Goal: Information Seeking & Learning: Learn about a topic

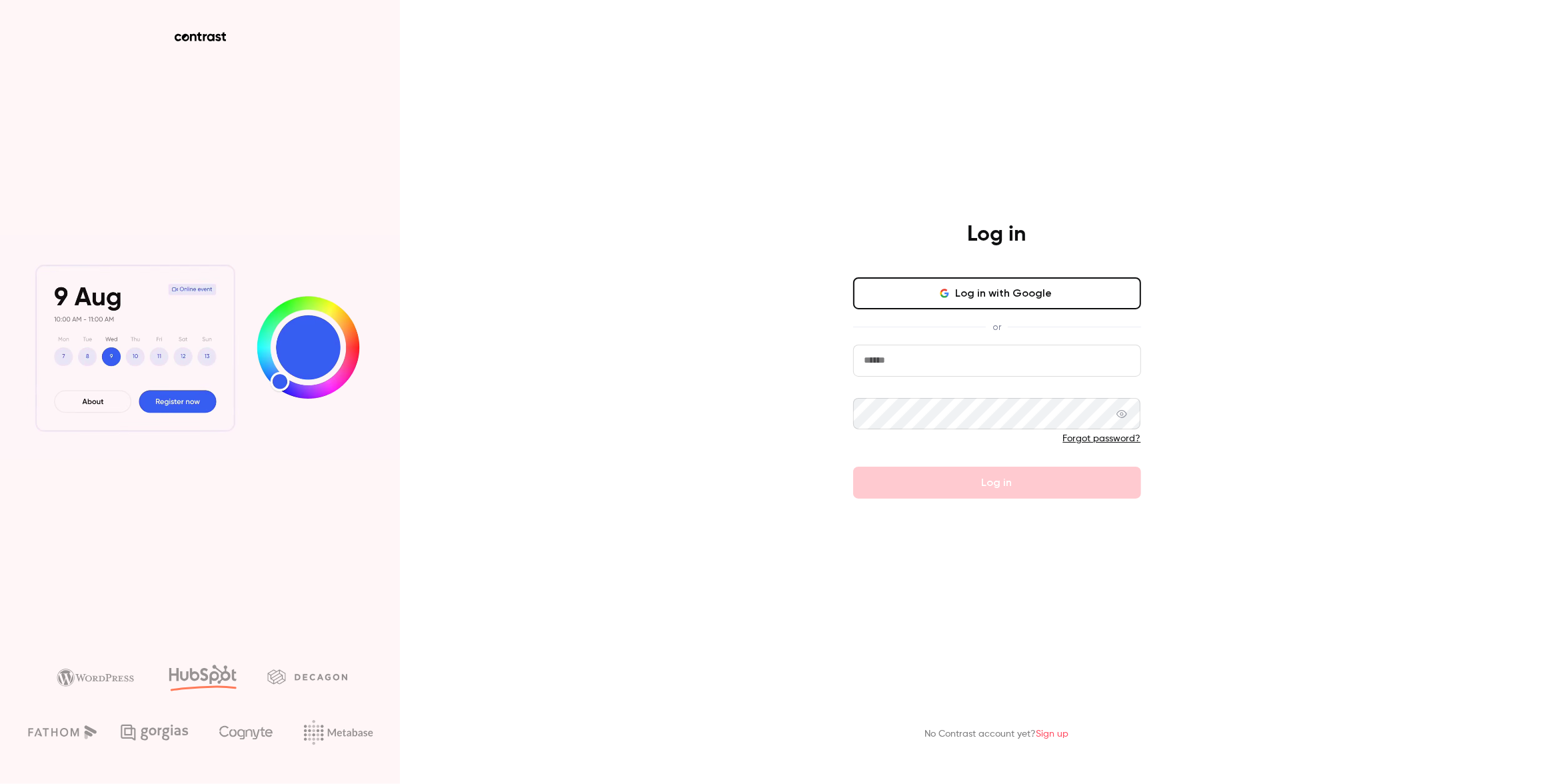
click at [915, 348] on input "email" at bounding box center [997, 360] width 288 height 32
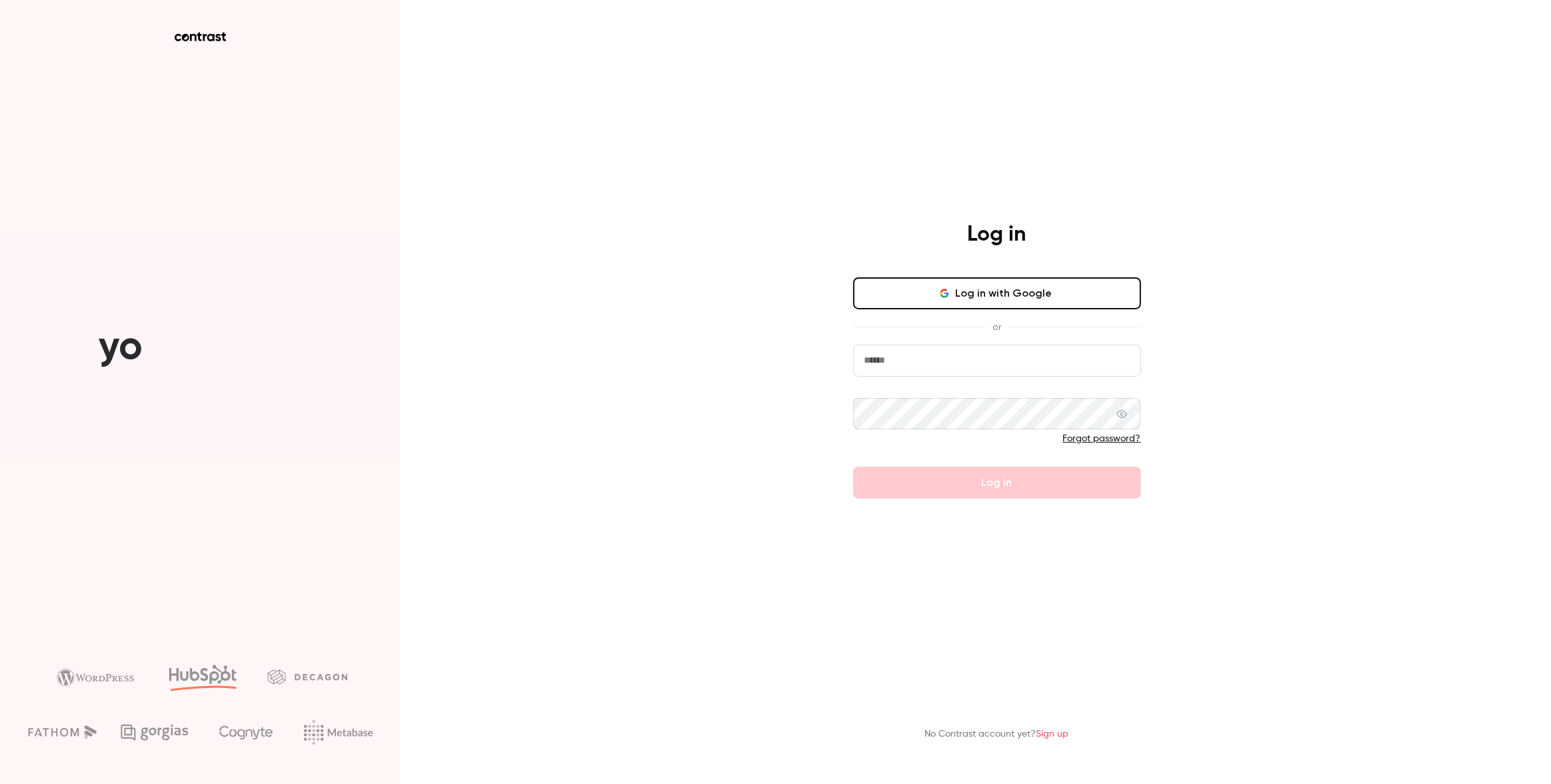
click at [0, 783] on com-1password-button at bounding box center [0, 784] width 0 height 0
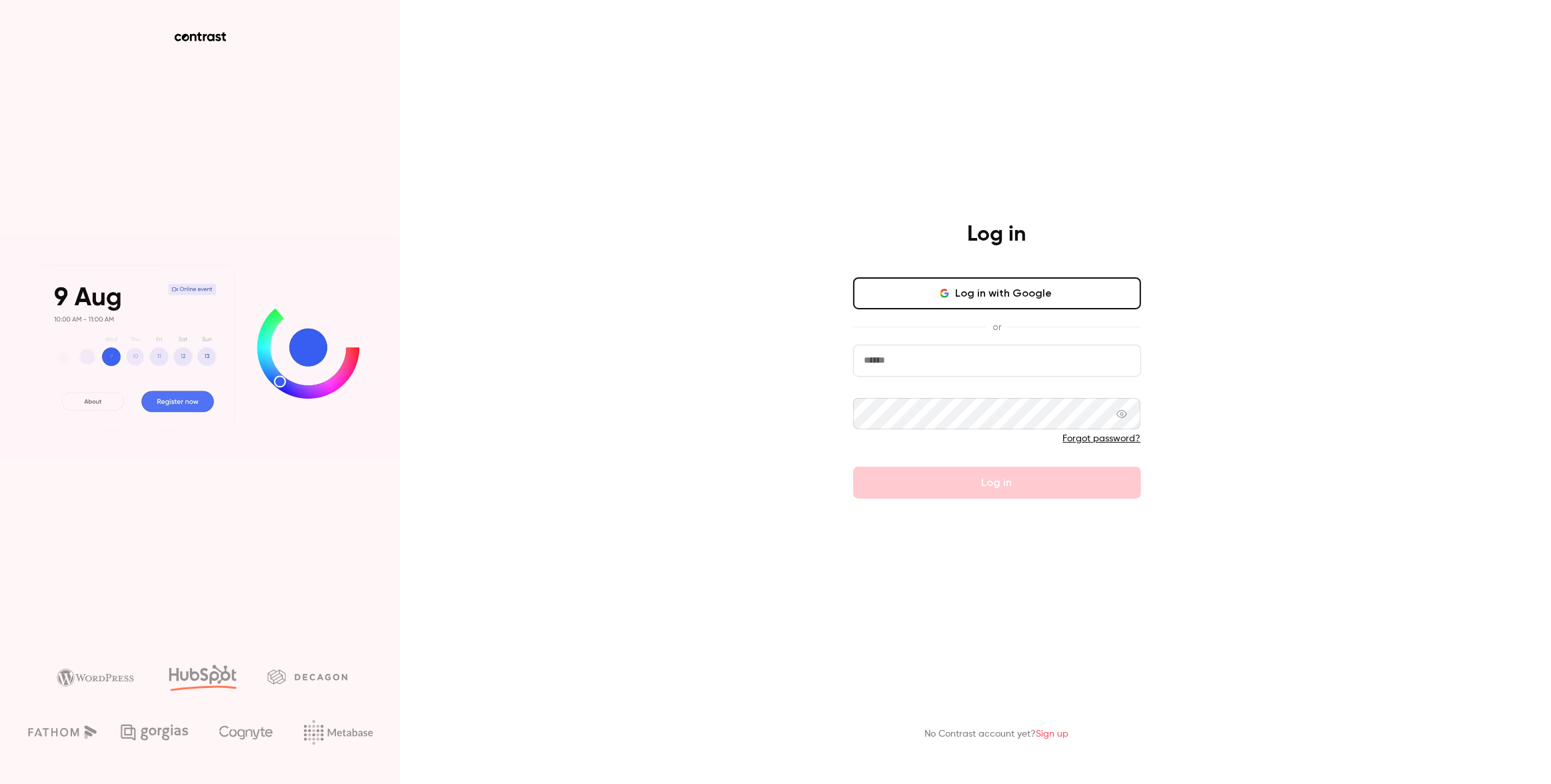
type input "**********"
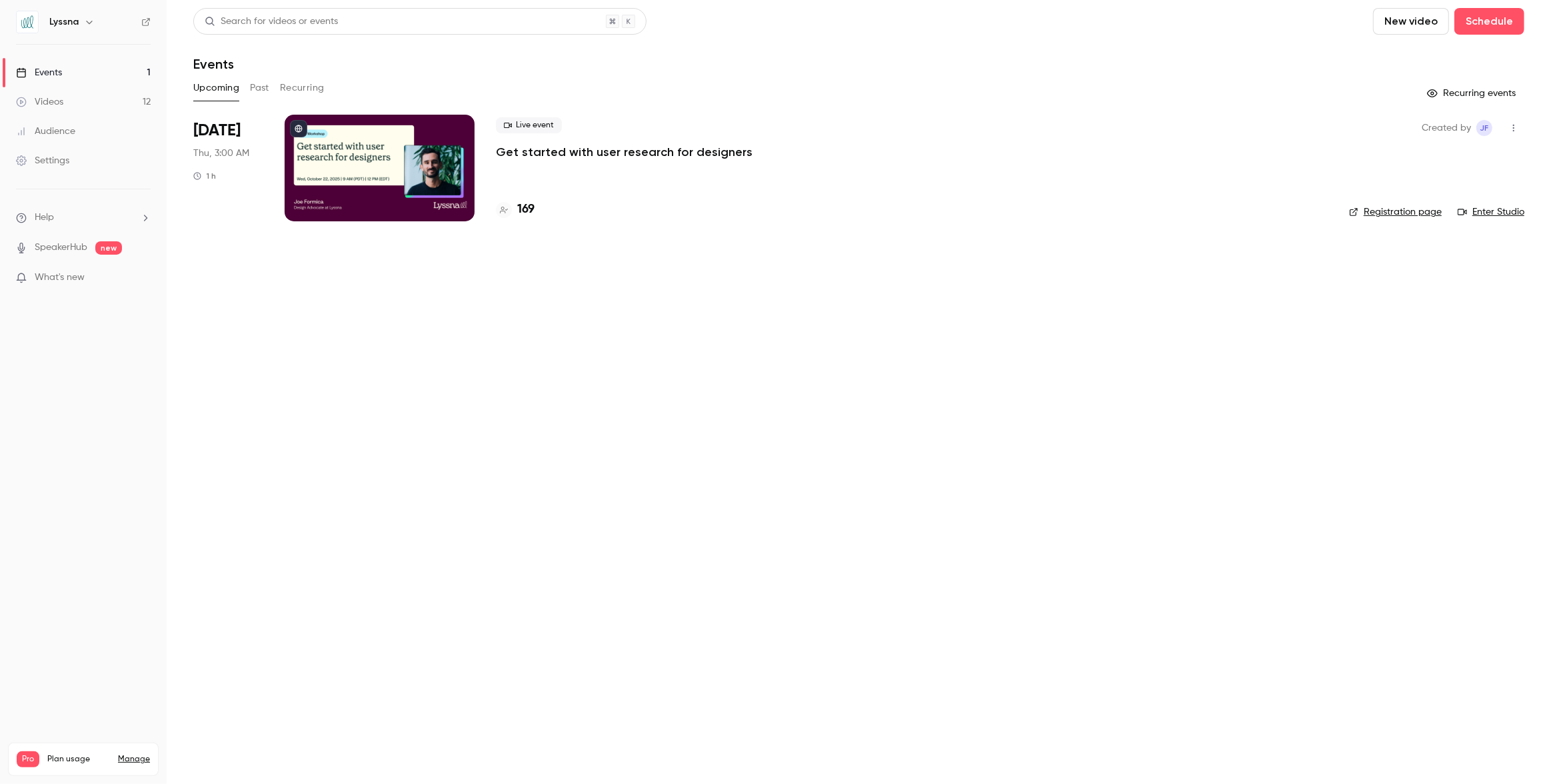
click at [267, 82] on button "Past" at bounding box center [259, 88] width 19 height 21
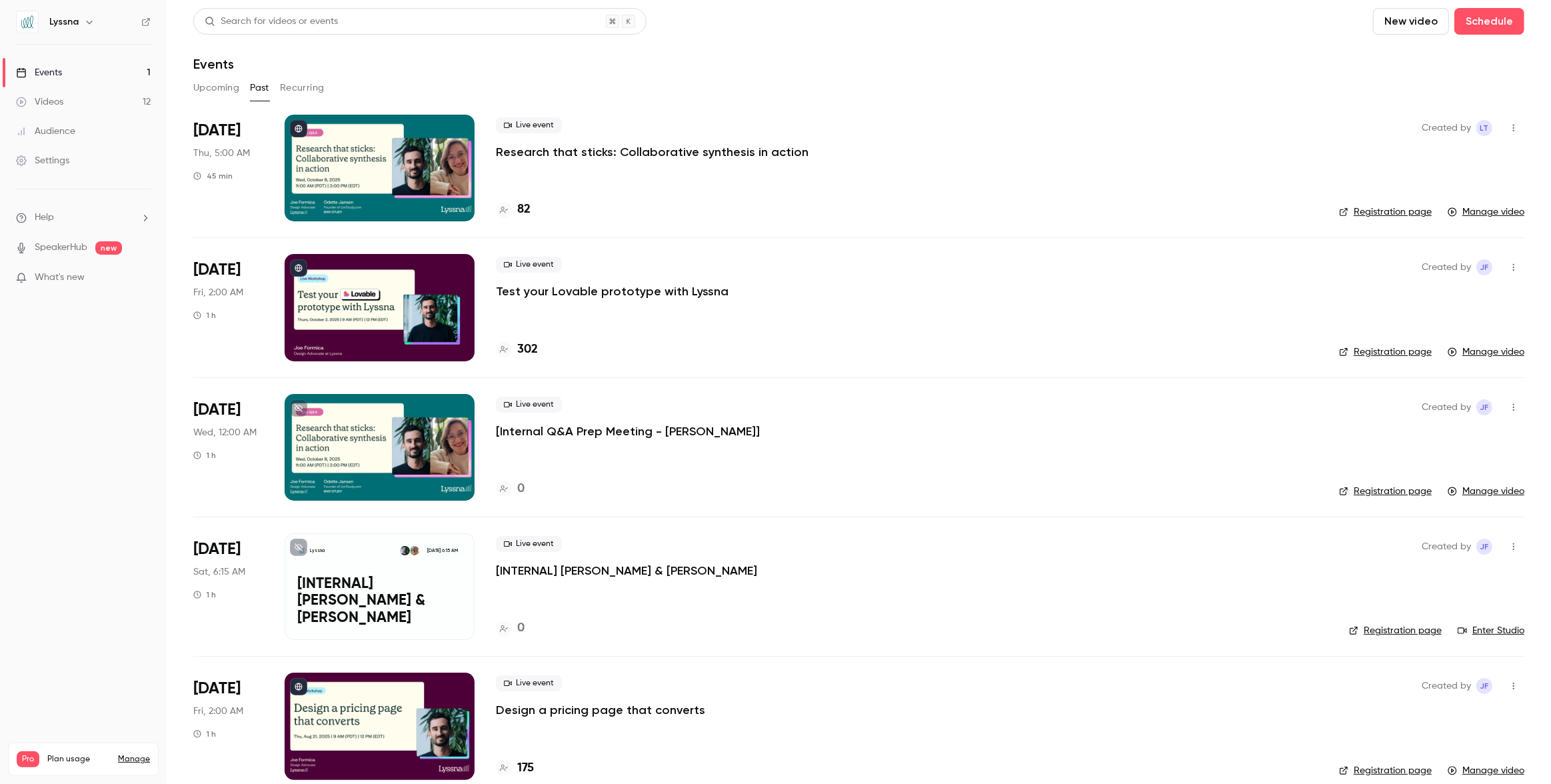
click at [672, 153] on p "Research that sticks: Collaborative synthesis in action" at bounding box center [652, 151] width 313 height 16
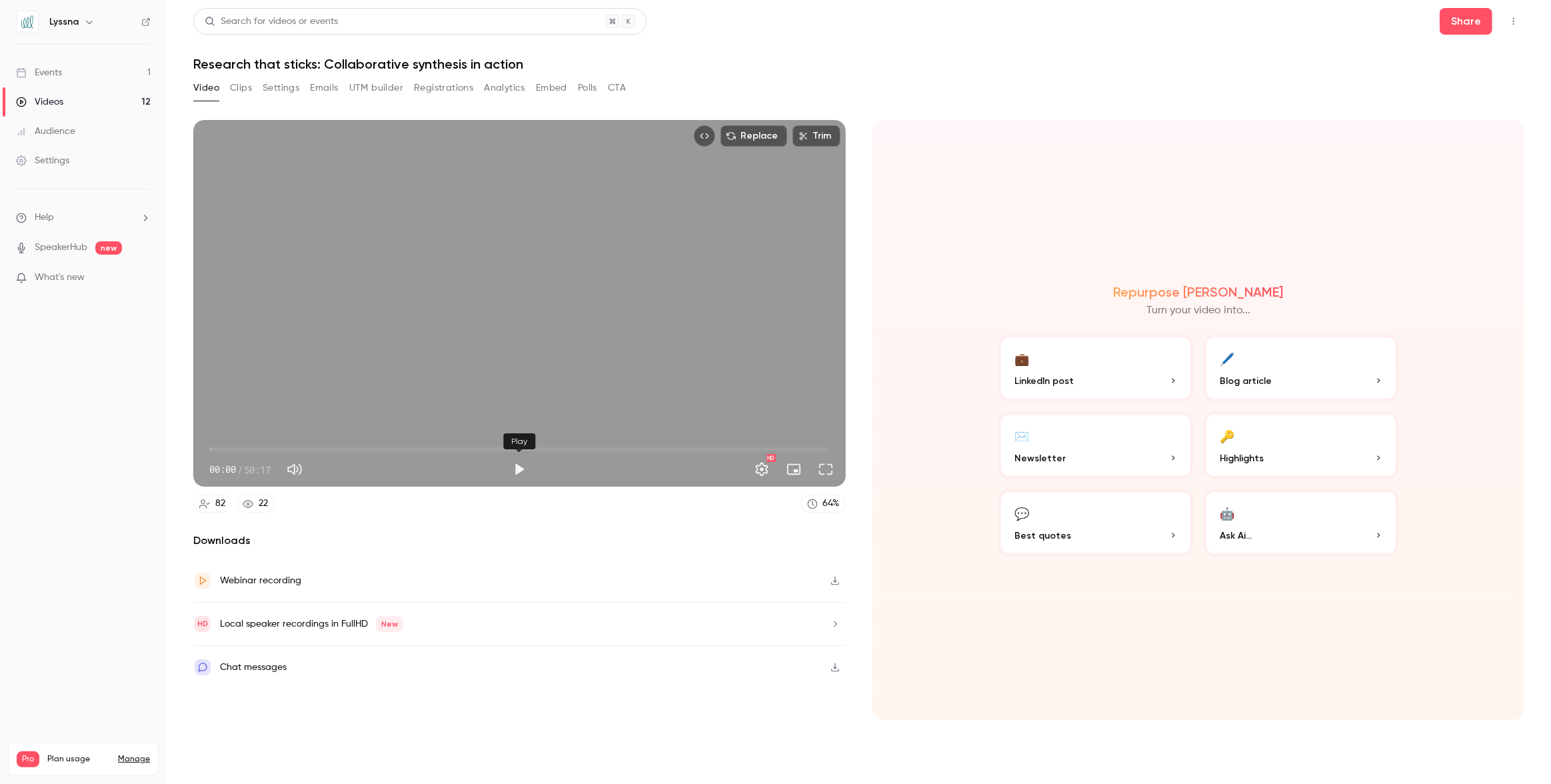
click at [525, 472] on button "Play" at bounding box center [519, 469] width 26 height 26
click at [404, 448] on span "00:12" at bounding box center [520, 449] width 621 height 21
click at [475, 446] on span "15:56" at bounding box center [520, 449] width 621 height 21
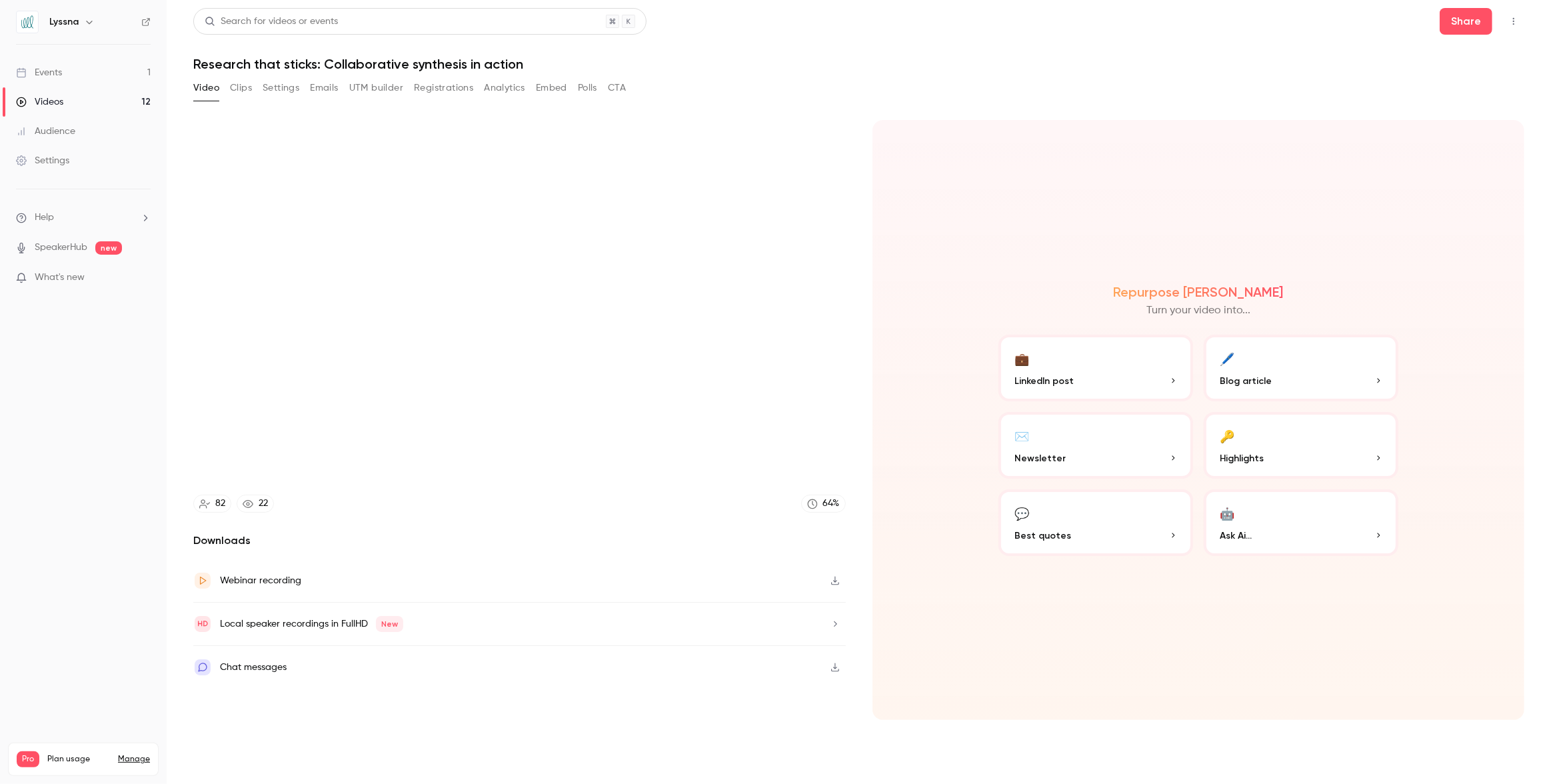
type input "******"
click at [449, 83] on button "Registrations" at bounding box center [443, 88] width 59 height 21
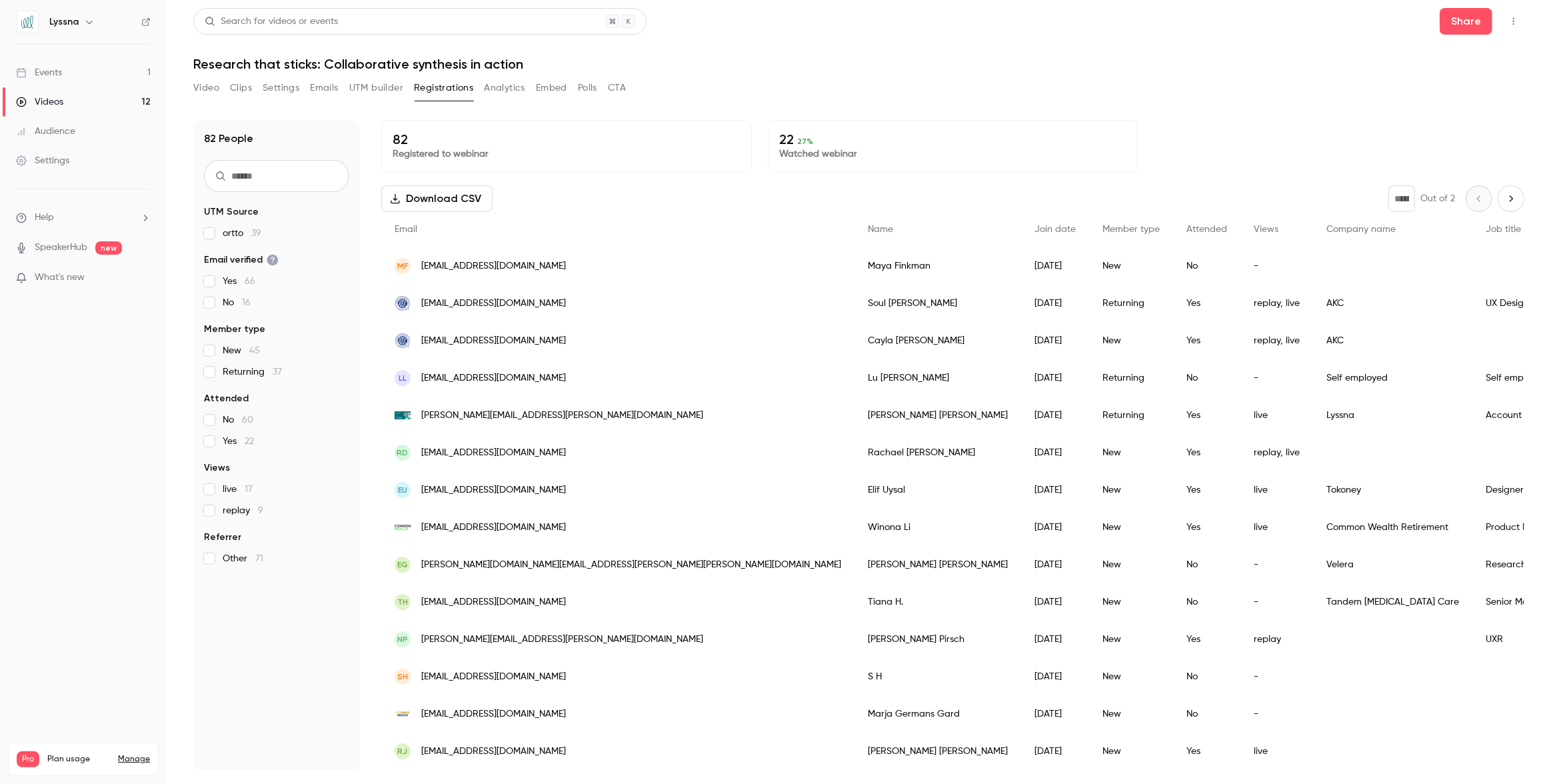
click at [505, 91] on button "Analytics" at bounding box center [504, 88] width 41 height 21
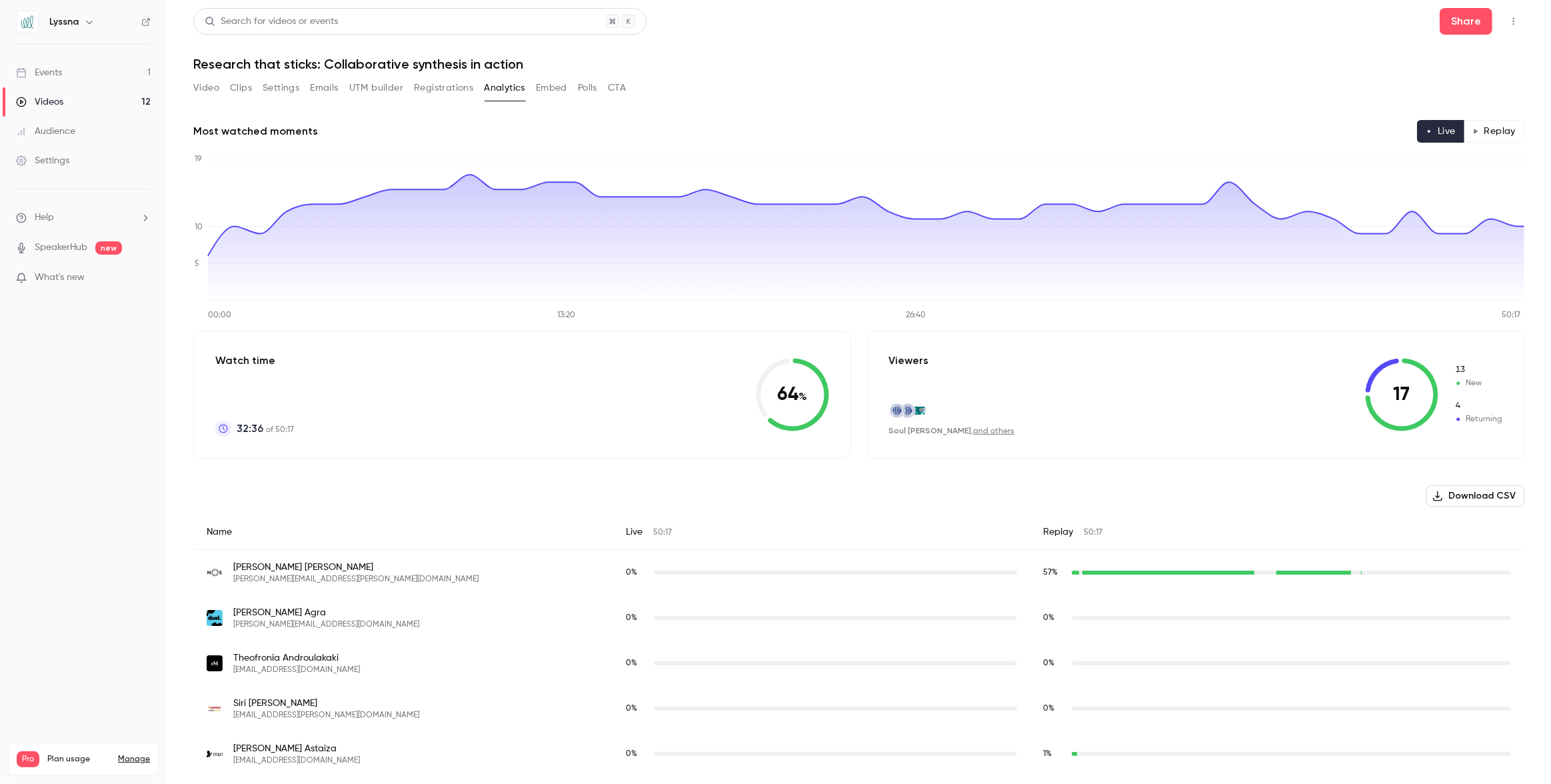
click at [1491, 130] on button "Replay" at bounding box center [1493, 130] width 60 height 22
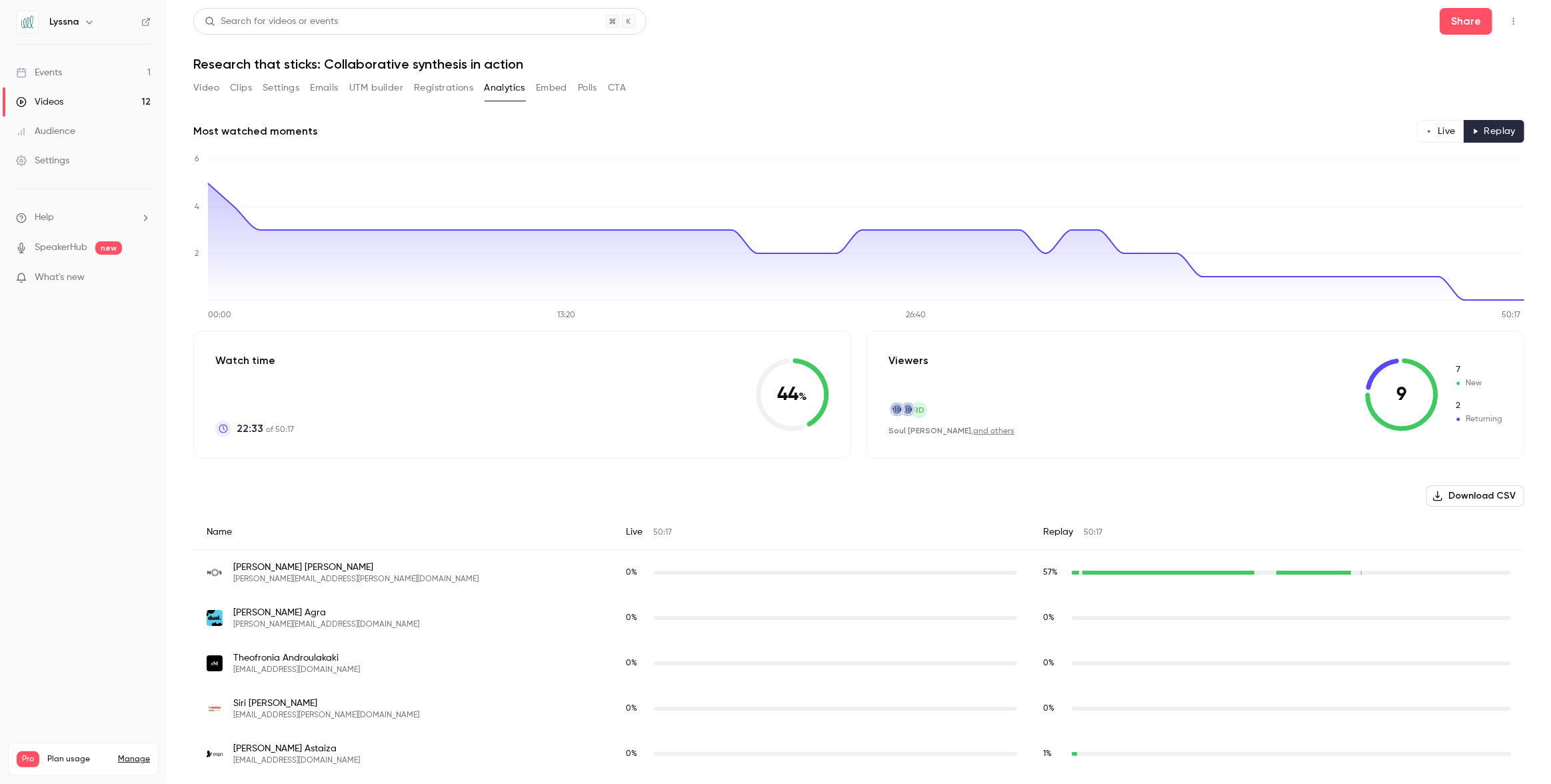
click at [1446, 128] on button "Live" at bounding box center [1440, 130] width 47 height 22
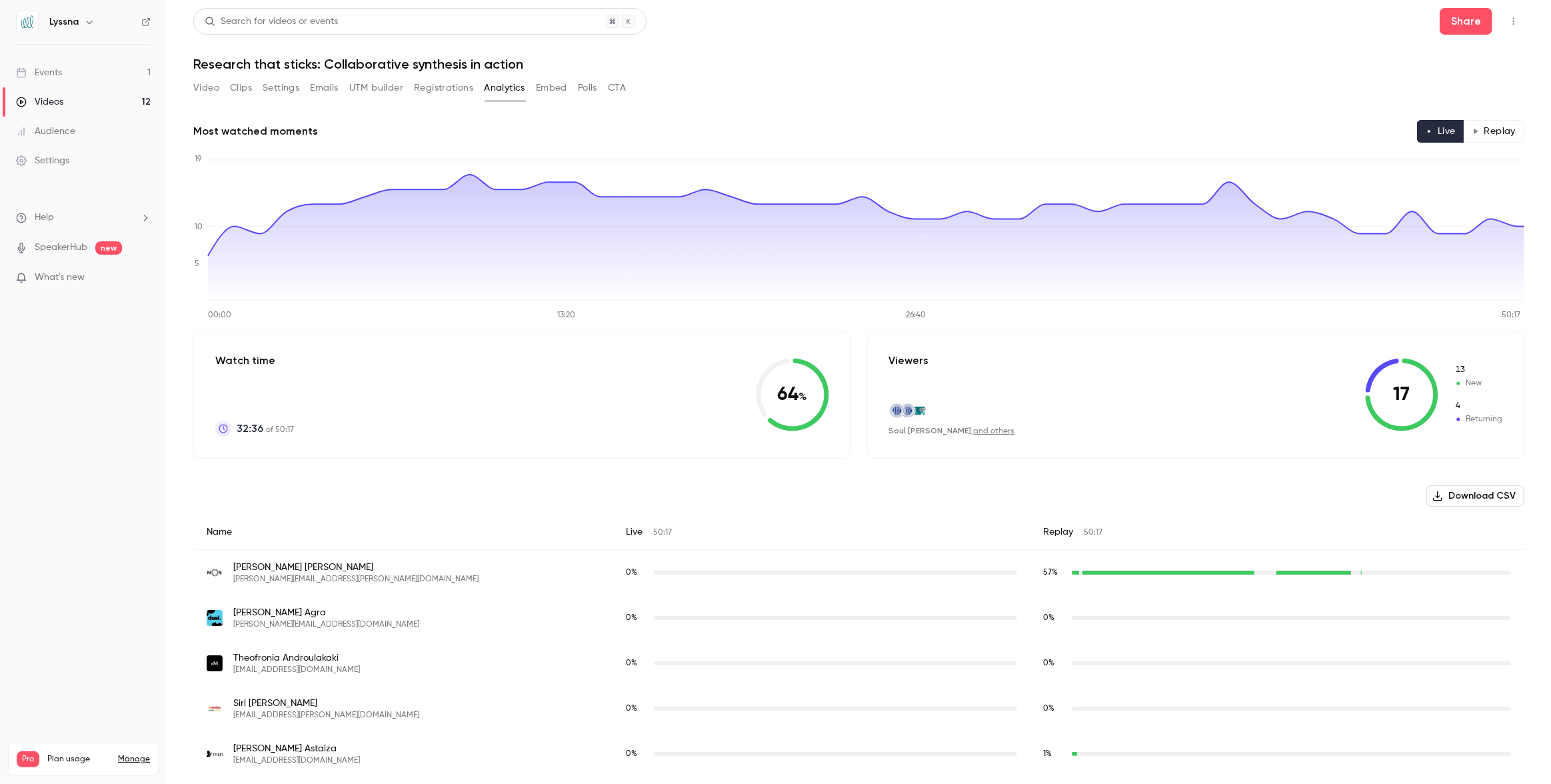
click at [455, 90] on button "Registrations" at bounding box center [443, 88] width 59 height 21
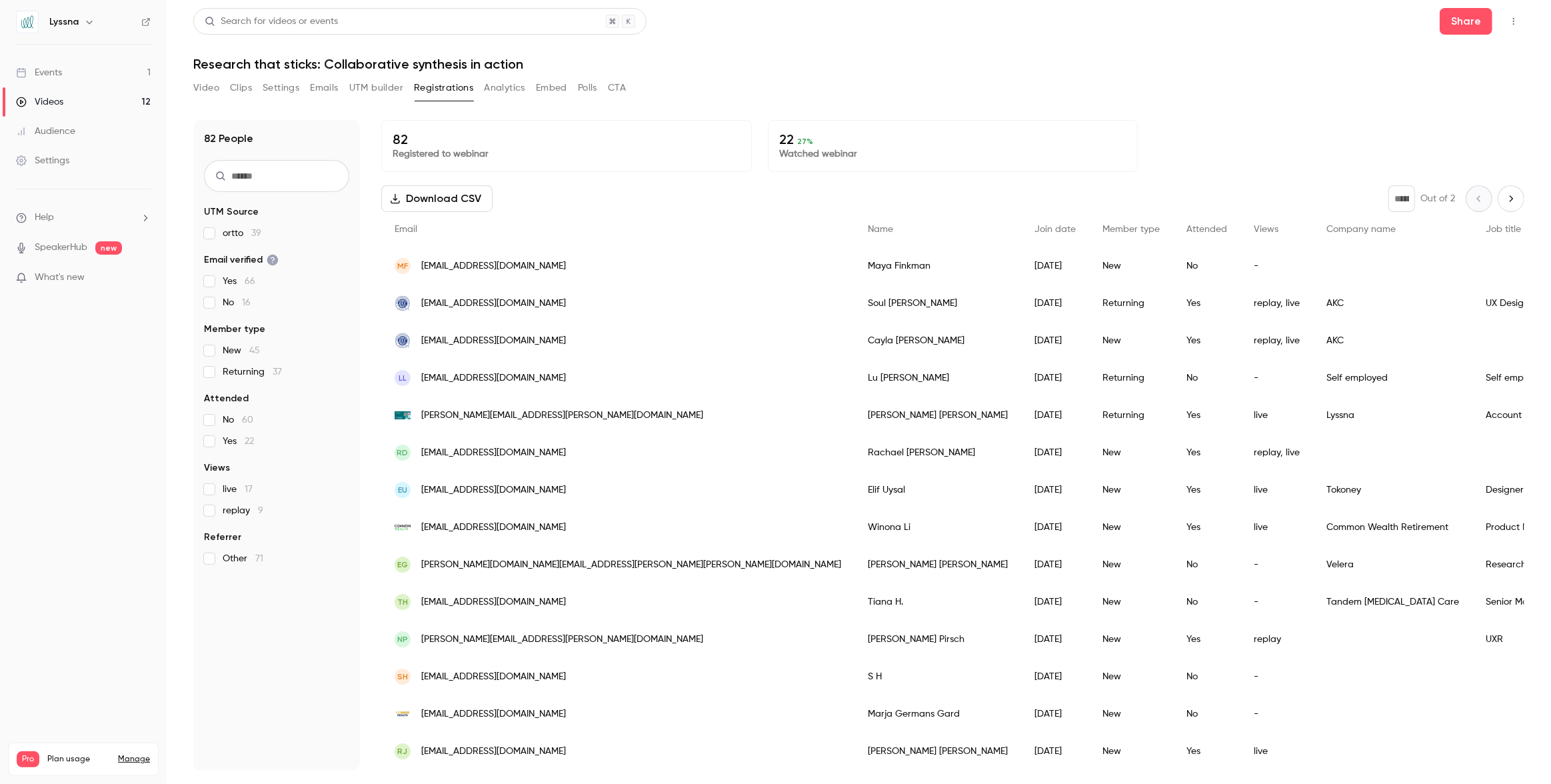
click at [511, 91] on button "Analytics" at bounding box center [504, 88] width 41 height 21
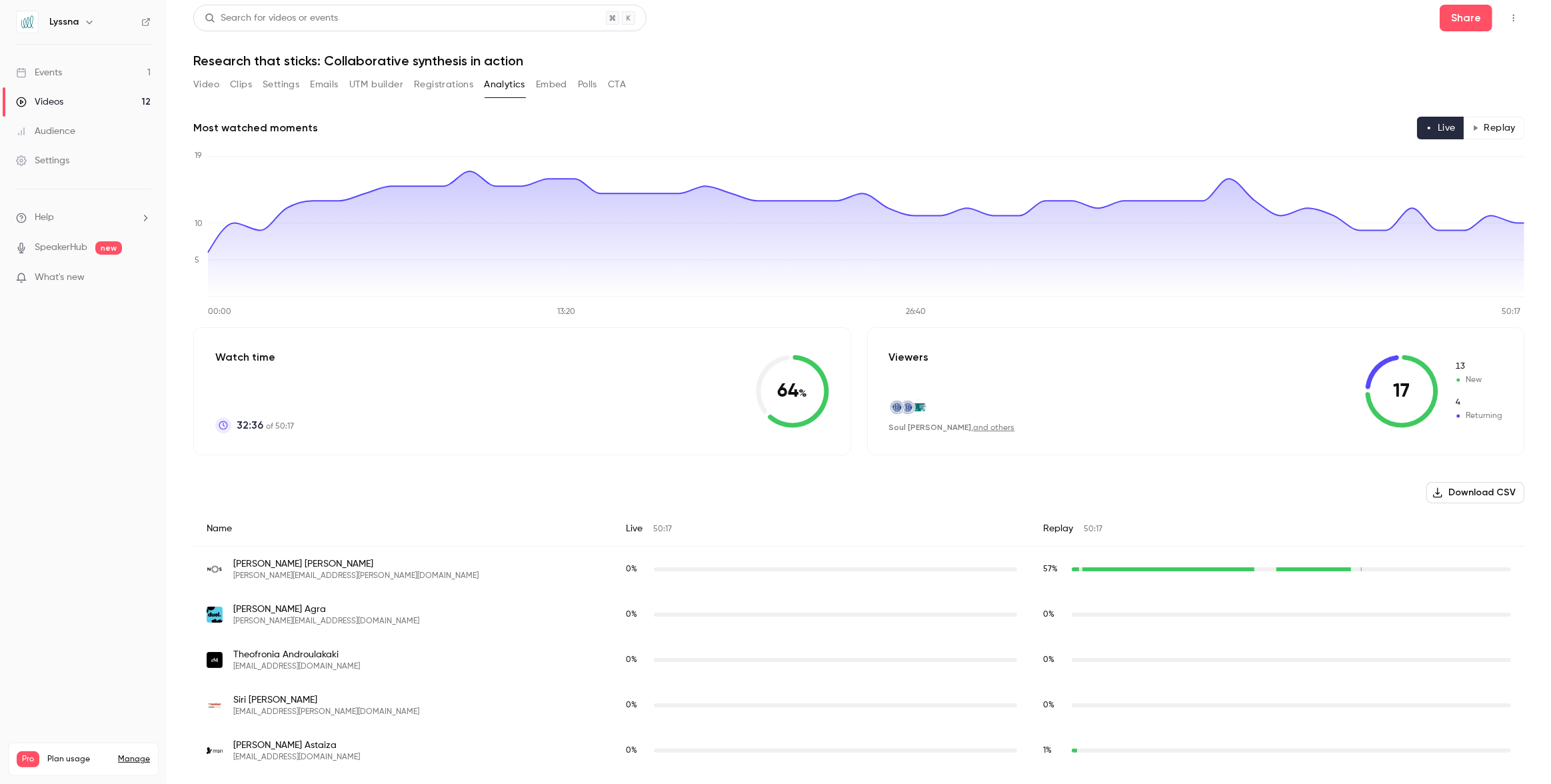
click at [967, 431] on div "Soul [PERSON_NAME] , and others" at bounding box center [952, 427] width 126 height 12
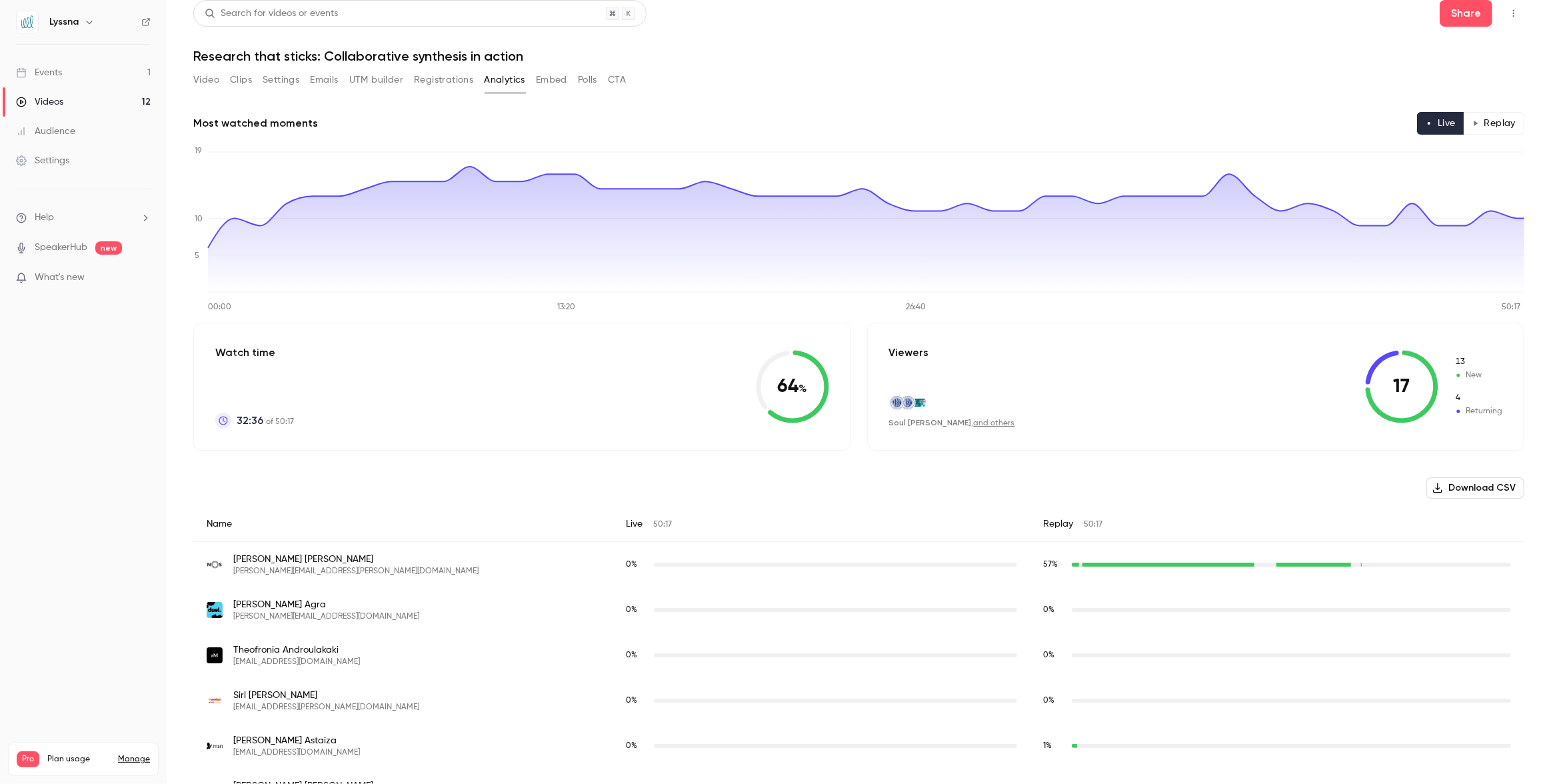
click at [974, 423] on link "and others" at bounding box center [995, 423] width 41 height 8
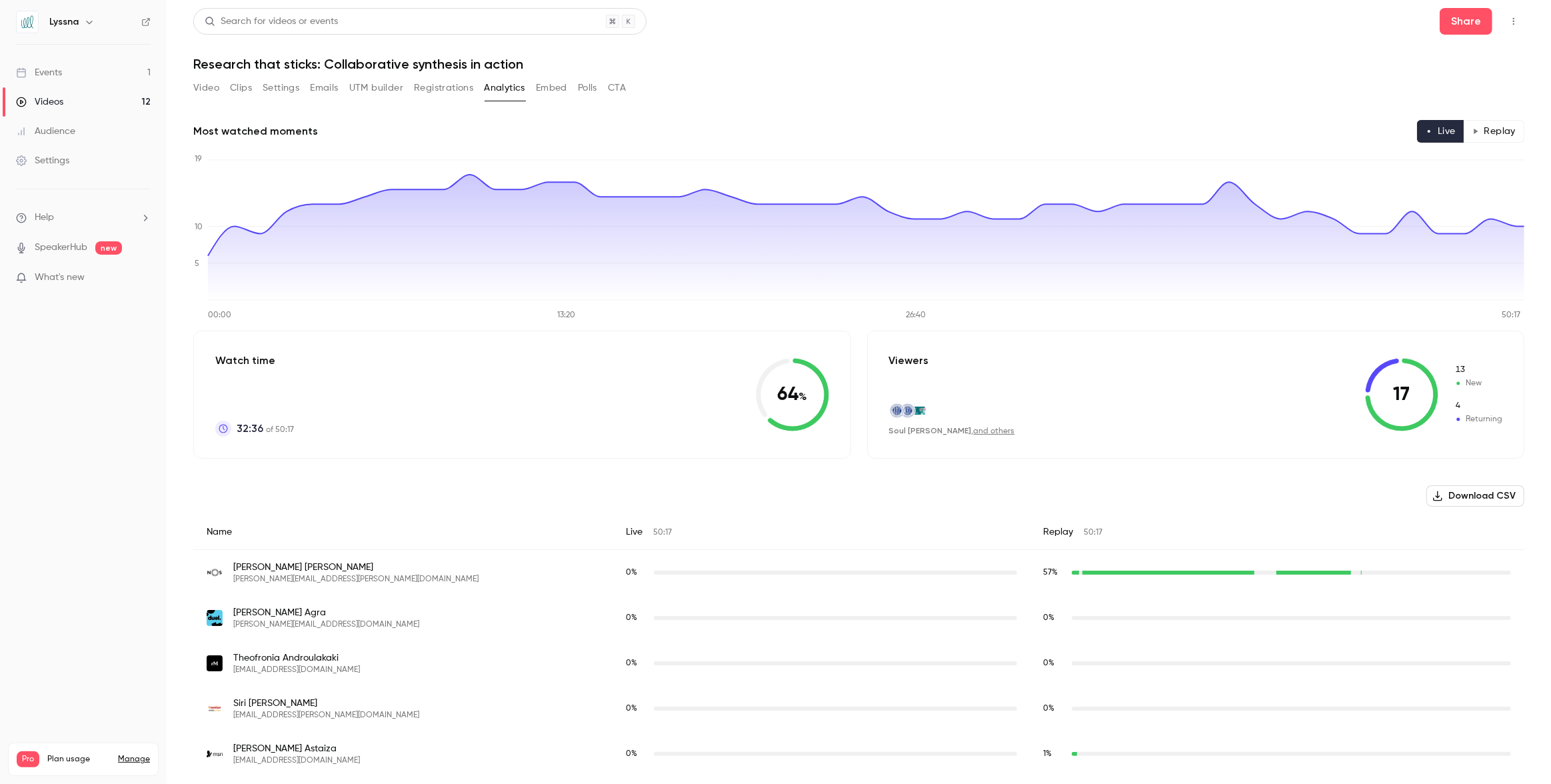
click at [245, 88] on button "Clips" at bounding box center [241, 88] width 22 height 21
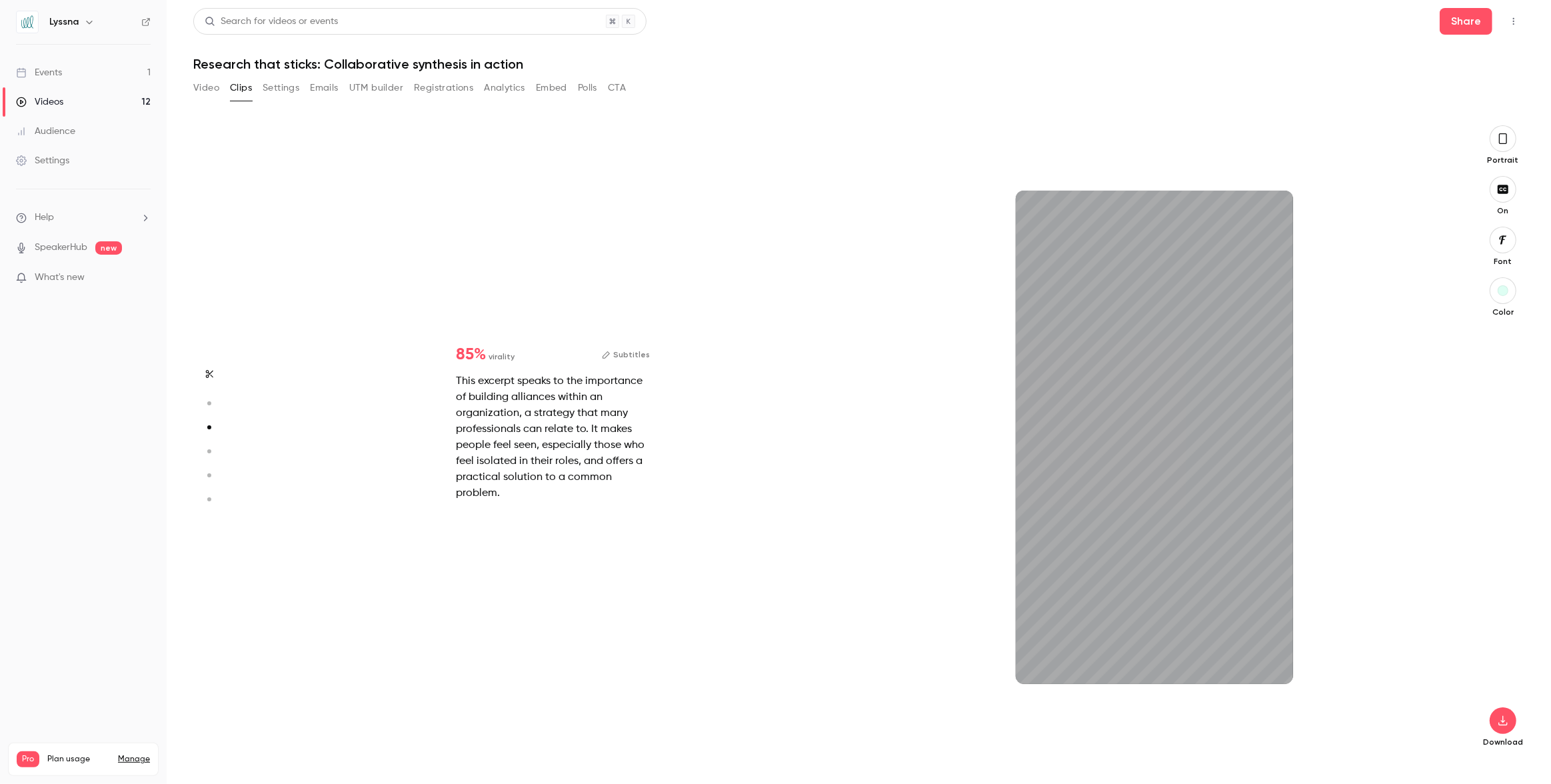
scroll to position [1301, 0]
type input "*"
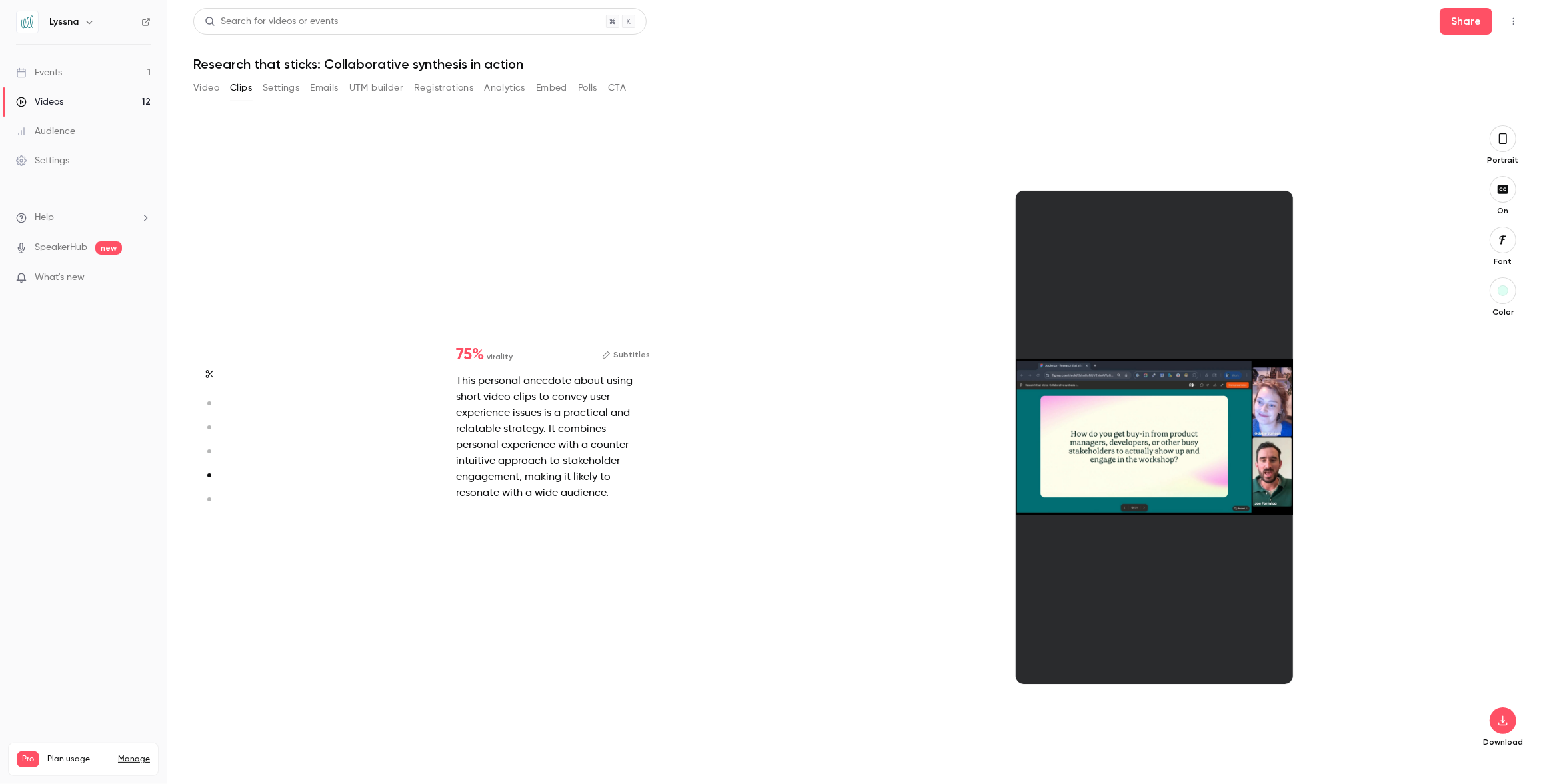
scroll to position [2539, 0]
type input "*"
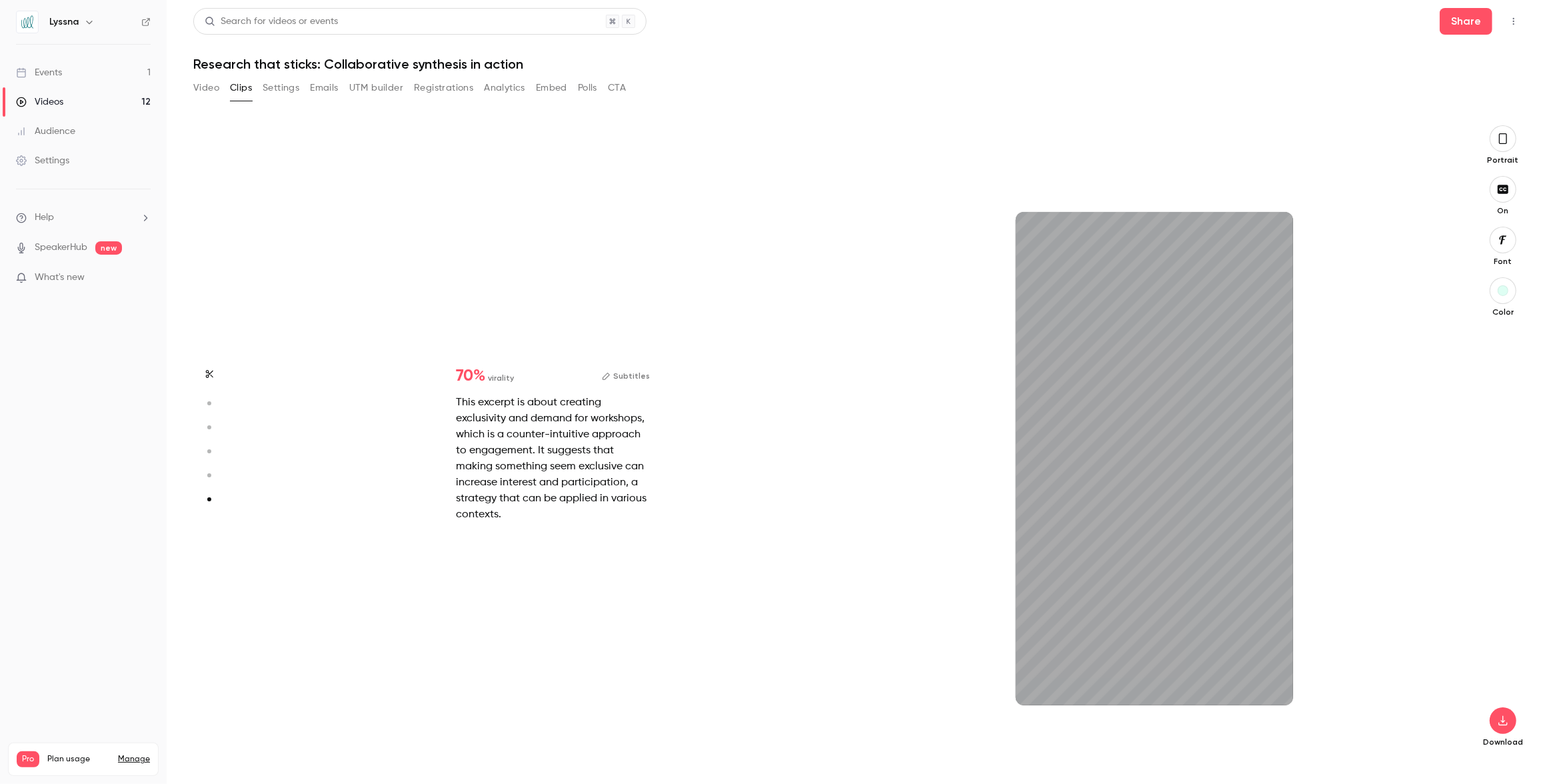
scroll to position [3153, 0]
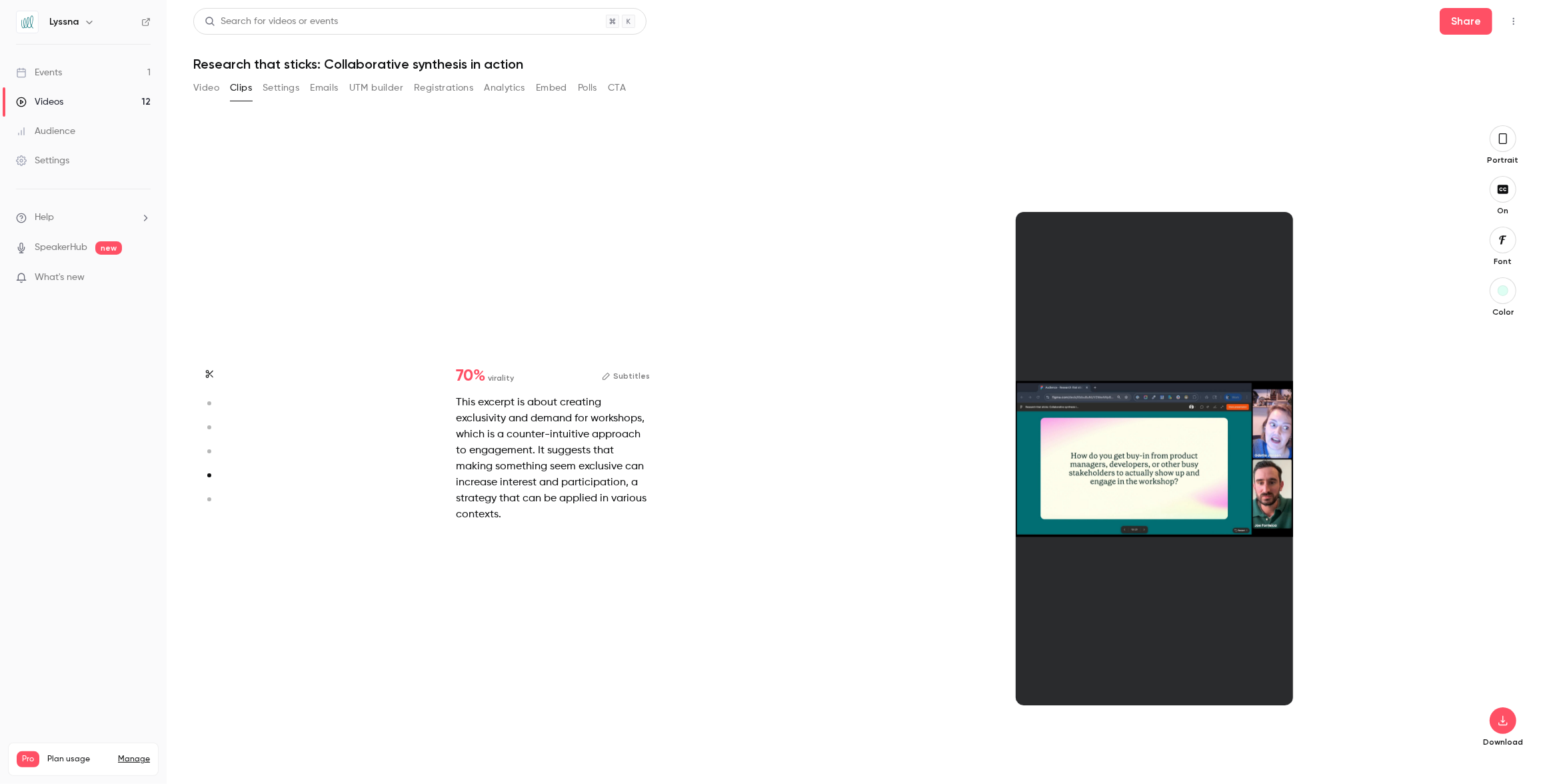
type input "*"
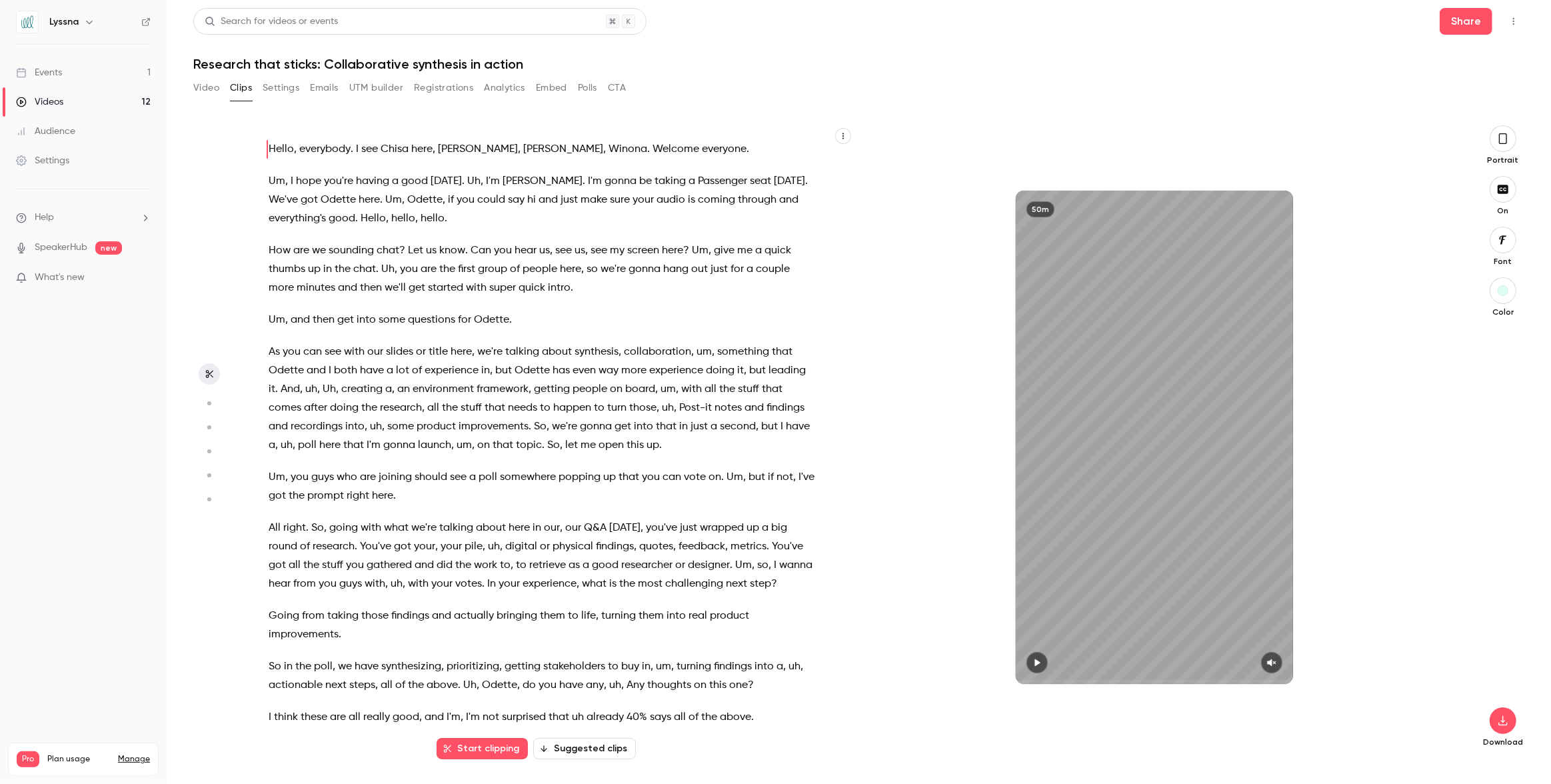
scroll to position [0, 0]
click at [588, 84] on button "Polls" at bounding box center [587, 88] width 19 height 21
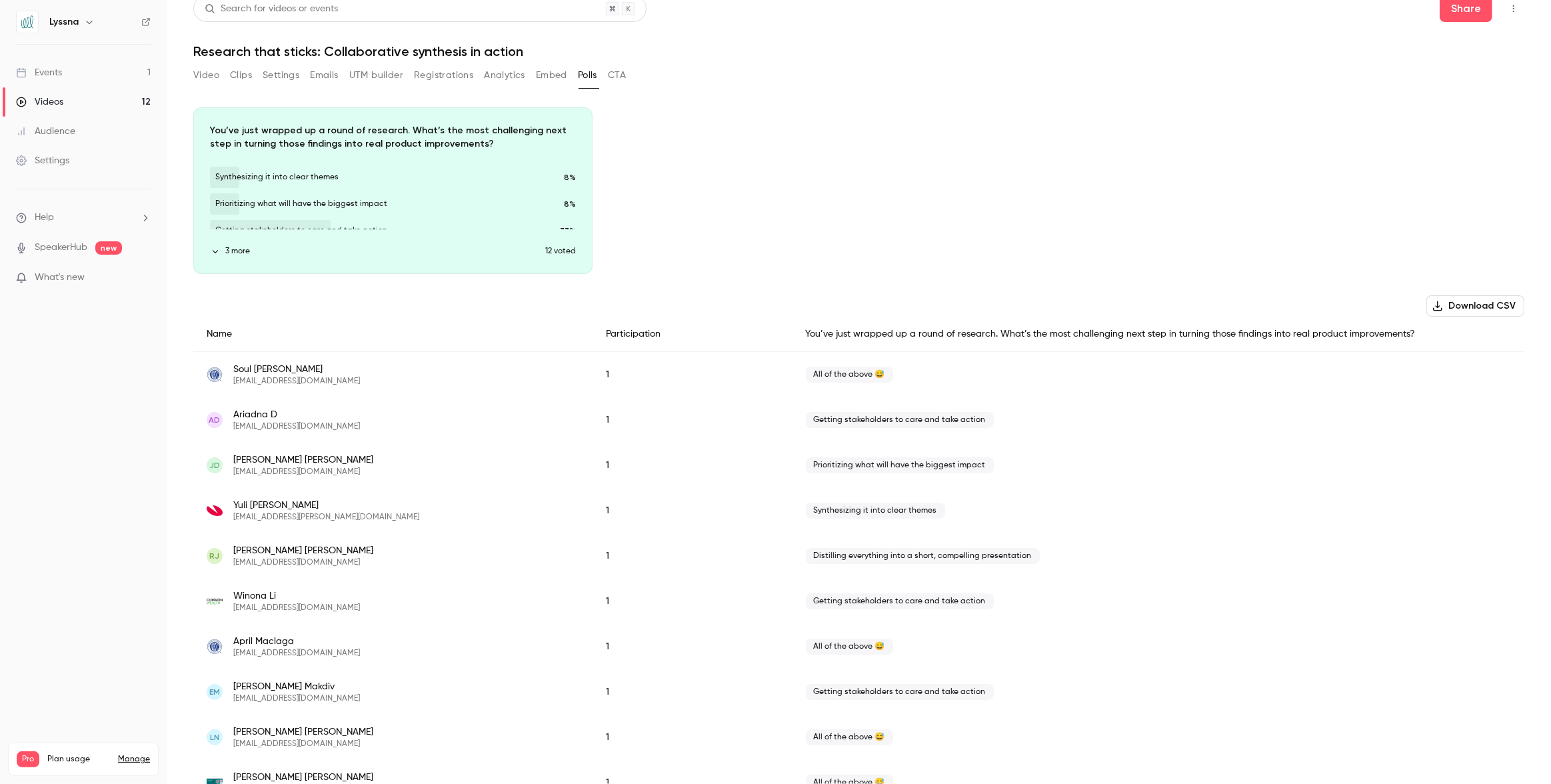
scroll to position [8, 0]
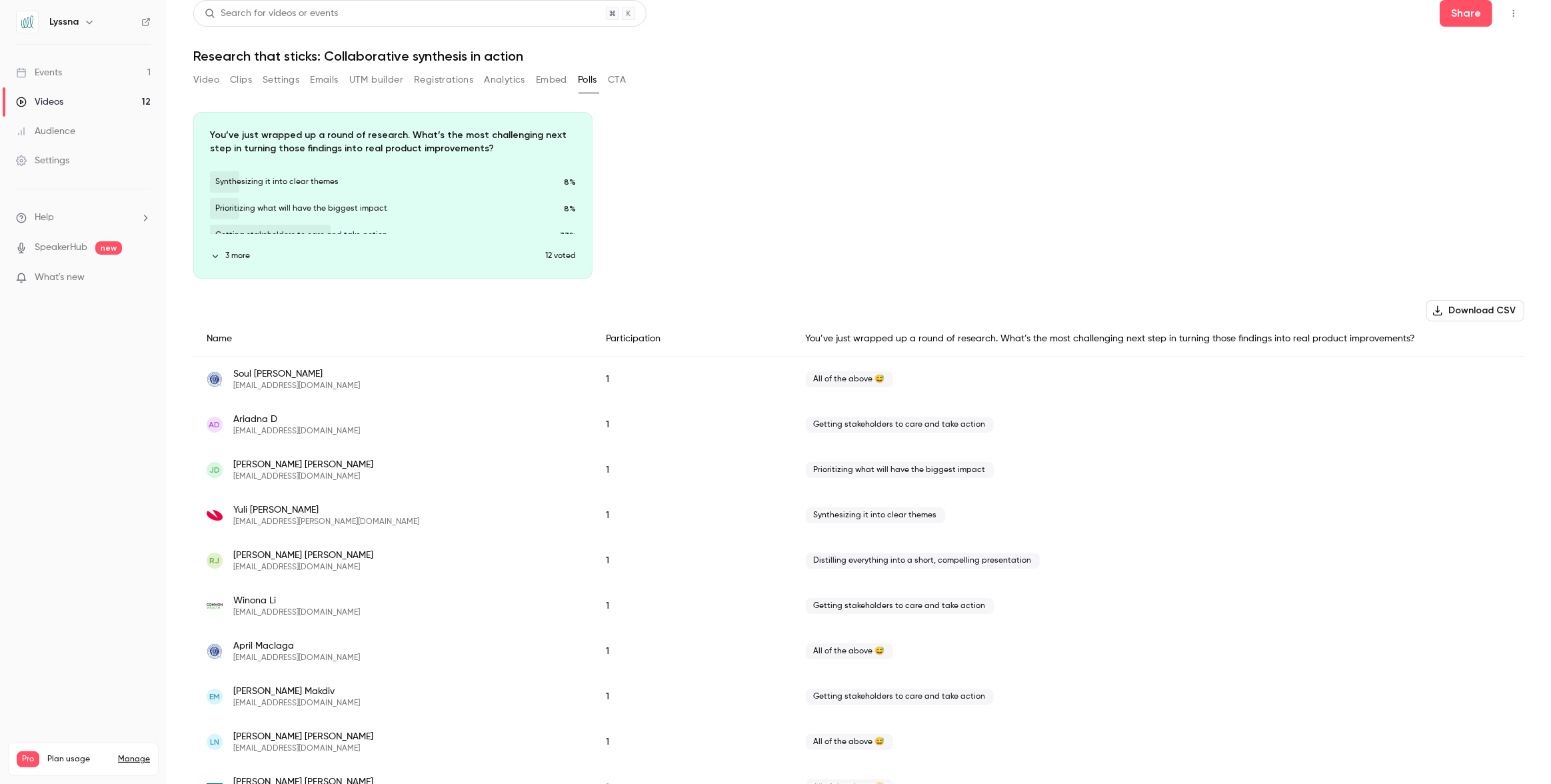
click at [225, 253] on button "3 more" at bounding box center [377, 256] width 335 height 12
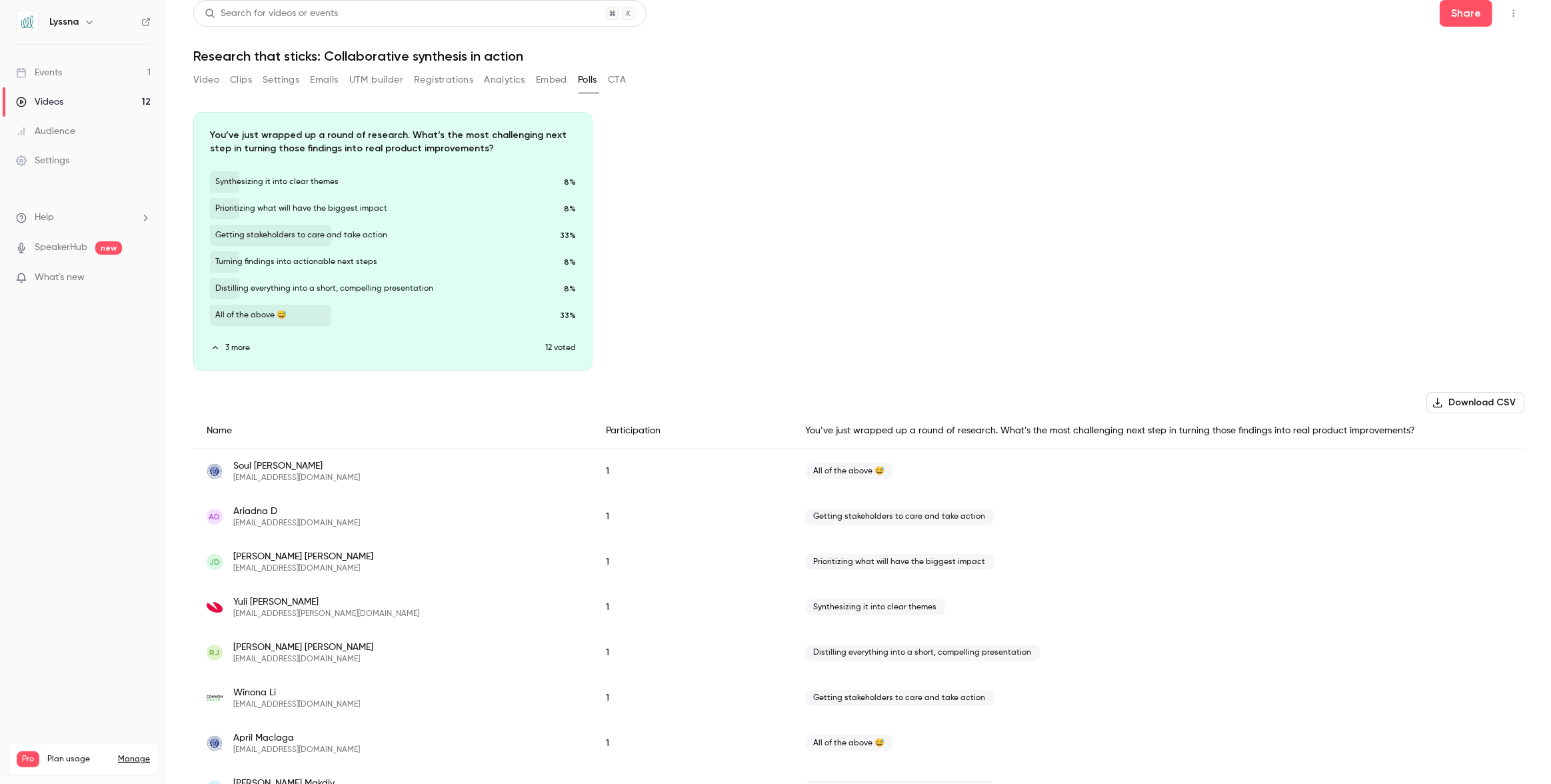
scroll to position [4, 0]
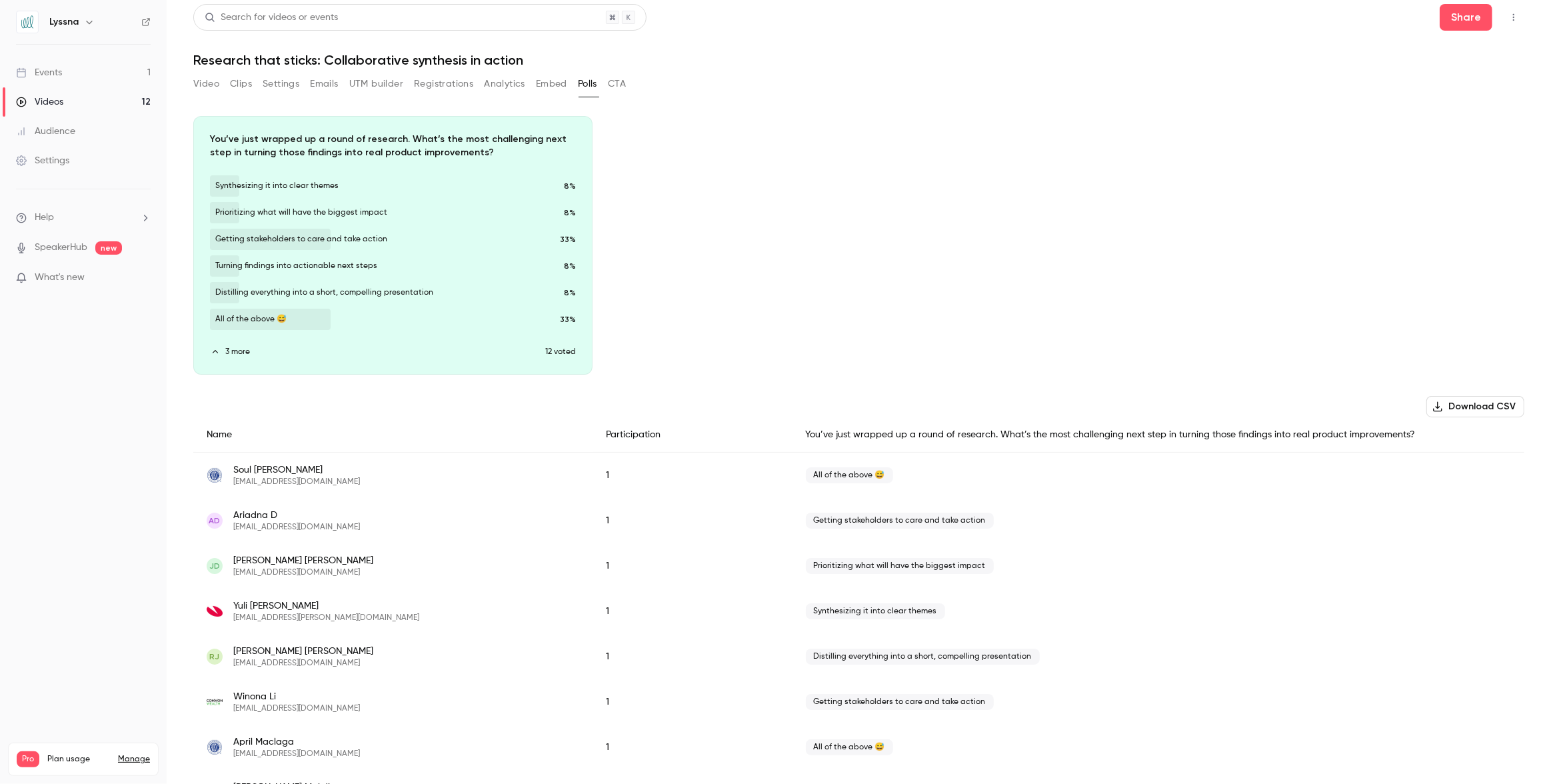
click at [284, 80] on button "Settings" at bounding box center [281, 84] width 36 height 21
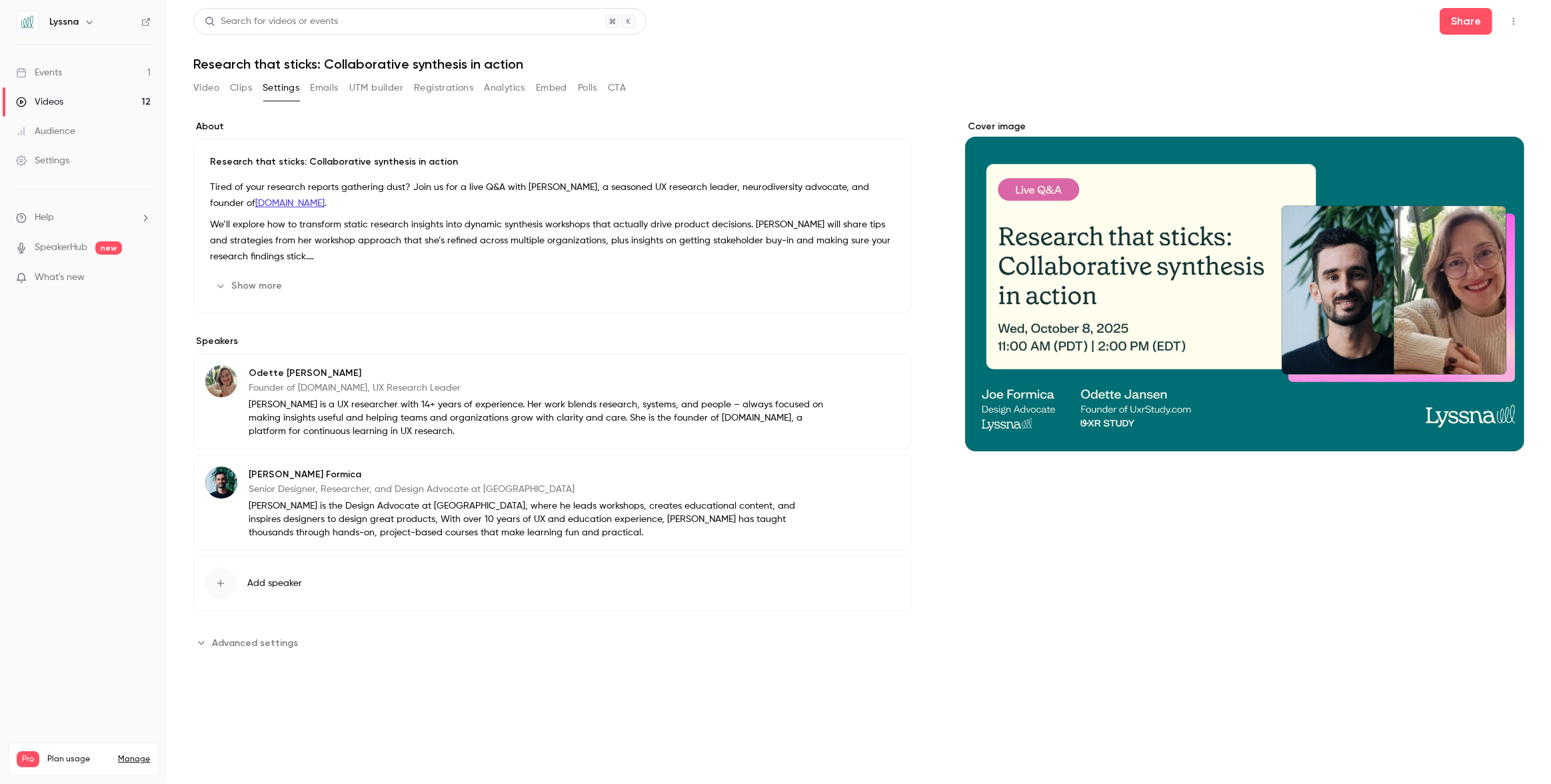
click at [210, 87] on button "Video" at bounding box center [206, 88] width 26 height 21
